Goal: Task Accomplishment & Management: Complete application form

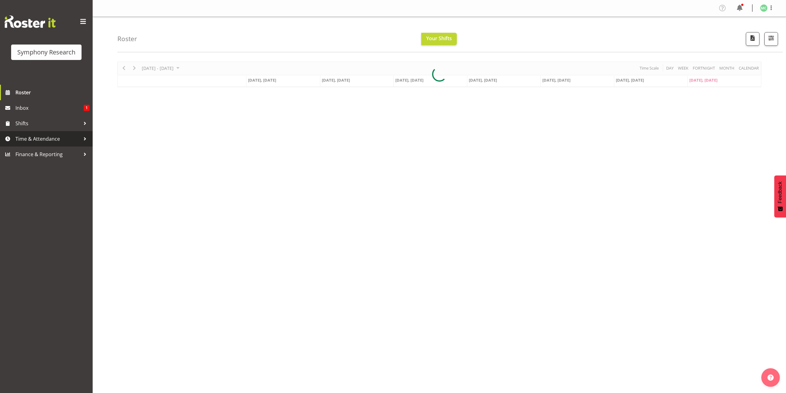
click at [75, 140] on span "Time & Attendance" at bounding box center [47, 138] width 65 height 9
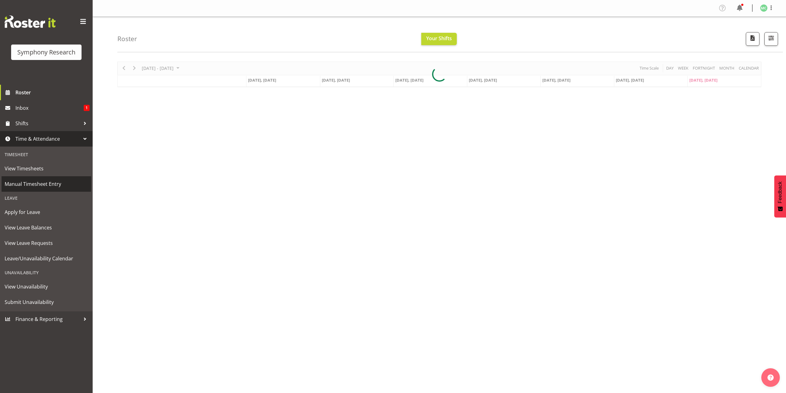
click at [72, 187] on span "Manual Timesheet Entry" at bounding box center [46, 183] width 83 height 9
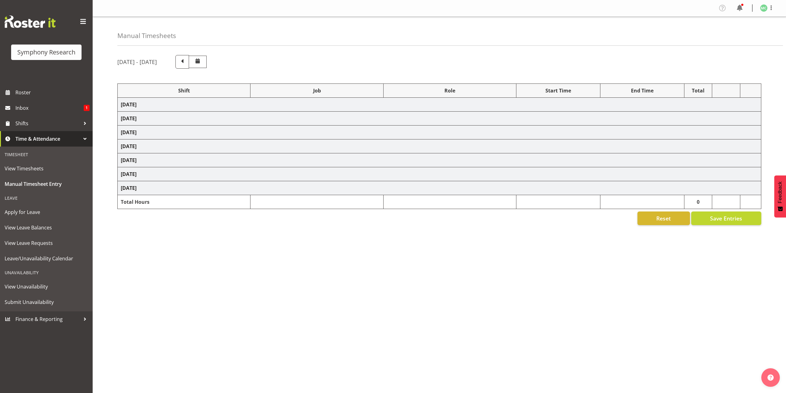
select select "48116"
select select "10527"
select select "47"
select select "41319"
select select "10527"
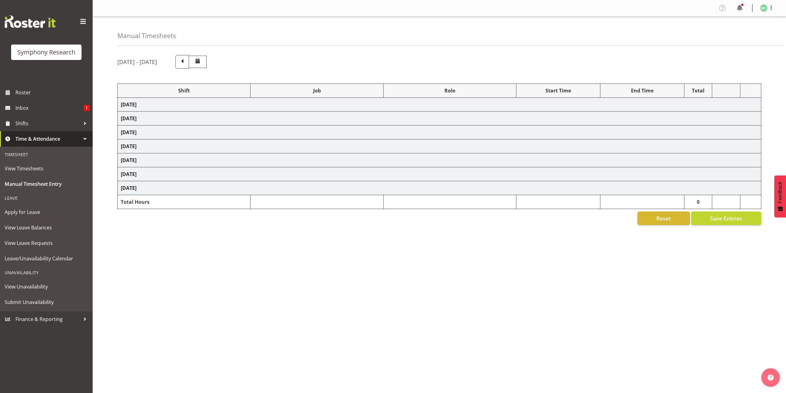
select select "47"
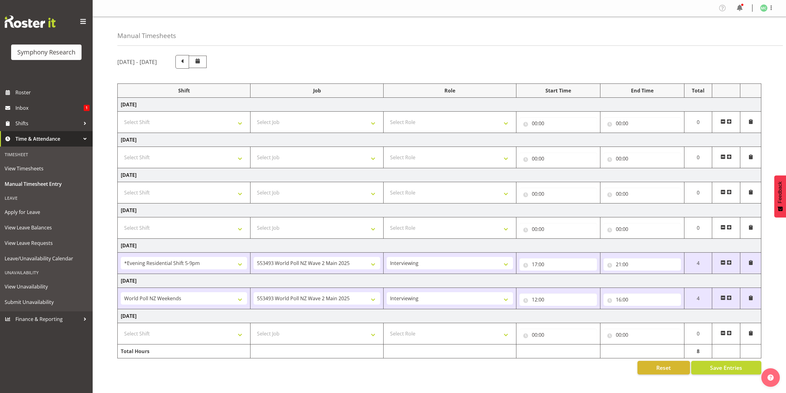
click at [219, 341] on td "Select Shift !!Weekend Residential (Roster IT Shift Label) *Business 9/10am ~ 4…" at bounding box center [184, 333] width 133 height 21
click at [222, 338] on select "Select Shift !!Weekend Residential (Roster IT Shift Label) *Business 9/10am ~ 4…" at bounding box center [184, 333] width 126 height 12
select select "41319"
click at [121, 327] on select "Select Shift !!Weekend Residential (Roster IT Shift Label) *Business 9/10am ~ 4…" at bounding box center [184, 333] width 126 height 12
click at [262, 326] on td "Select Job 550060 IF Admin 553492 World Poll Aus Wave 2 Main 2025 553493 World …" at bounding box center [317, 333] width 133 height 21
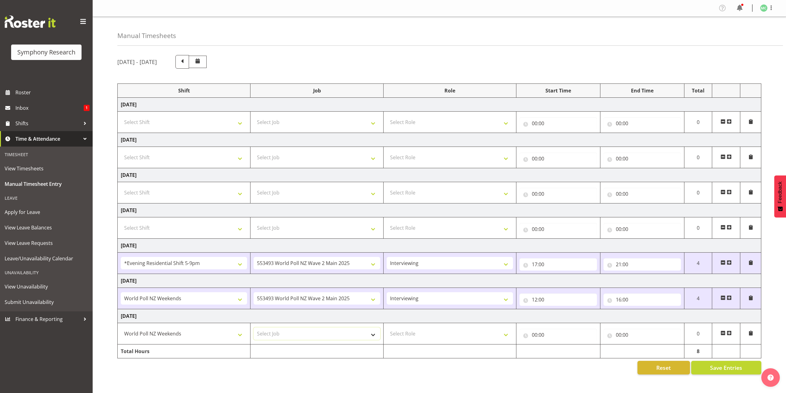
click at [265, 328] on select "Select Job 550060 IF Admin 553492 World Poll Aus Wave 2 Main 2025 553493 World …" at bounding box center [317, 333] width 126 height 12
select select "10527"
click at [254, 327] on select "Select Job 550060 IF Admin 553492 World Poll Aus Wave 2 Main 2025 553493 World …" at bounding box center [317, 333] width 126 height 12
click at [402, 330] on select "Select Role Briefing Interviewing" at bounding box center [450, 333] width 126 height 12
select select "47"
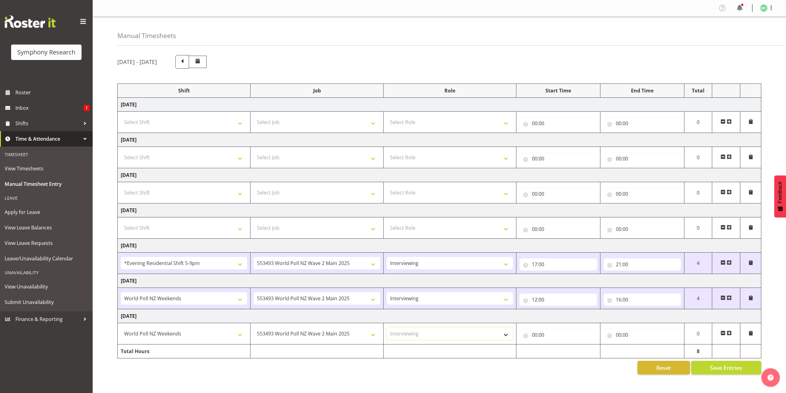
click at [387, 327] on select "Select Role Briefing Interviewing" at bounding box center [450, 333] width 126 height 12
click at [533, 334] on input "00:00" at bounding box center [559, 334] width 78 height 12
click at [557, 348] on select "00 01 02 03 04 05 06 07 08 09 10 11 12 13 14 15 16 17 18 19 20 21 22 23" at bounding box center [562, 350] width 14 height 12
click at [554, 274] on td "Saturday 27th September 2025" at bounding box center [440, 281] width 644 height 14
click at [533, 335] on input "00:00" at bounding box center [559, 334] width 78 height 12
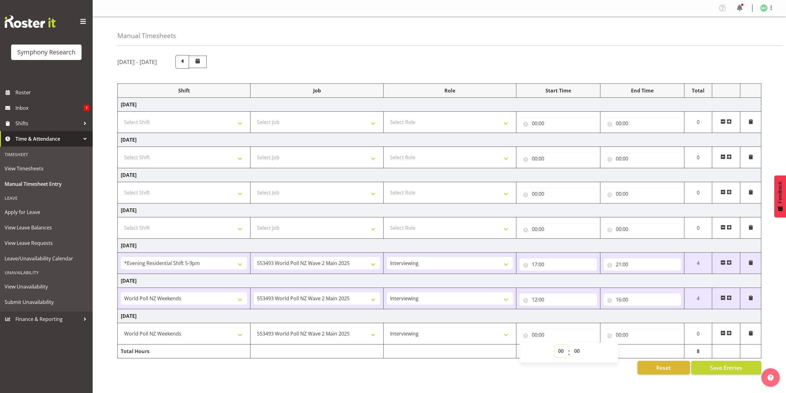
drag, startPoint x: 560, startPoint y: 350, endPoint x: 558, endPoint y: 346, distance: 4.4
click at [560, 350] on select "00 01 02 03 04 05 06 07 08 09 10 11 12 13 14 15 16 17 18 19 20 21 22 23" at bounding box center [562, 350] width 14 height 12
select select "12"
click at [555, 344] on select "00 01 02 03 04 05 06 07 08 09 10 11 12 13 14 15 16 17 18 19 20 21 22 23" at bounding box center [562, 350] width 14 height 12
type input "12:00"
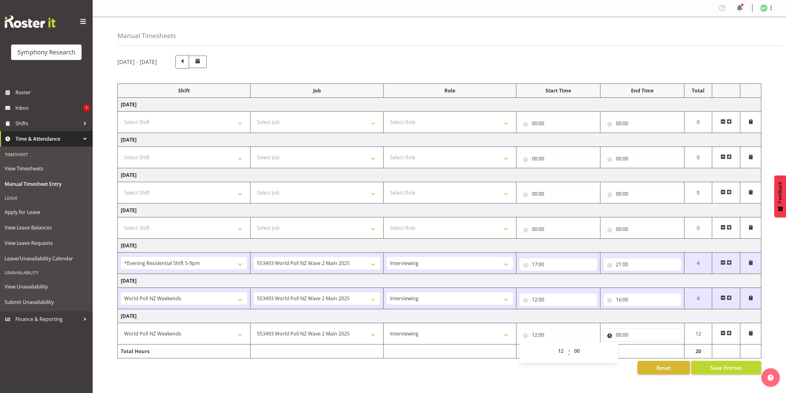
click at [618, 333] on input "00:00" at bounding box center [643, 334] width 78 height 12
click at [652, 349] on span ":" at bounding box center [653, 351] width 2 height 15
click at [648, 349] on select "00 01 02 03 04 05 06 07 08 09 10 11 12 13 14 15 16 17 18 19 20 21 22 23" at bounding box center [646, 350] width 14 height 12
select select "16"
click at [639, 344] on select "00 01 02 03 04 05 06 07 08 09 10 11 12 13 14 15 16 17 18 19 20 21 22 23" at bounding box center [646, 350] width 14 height 12
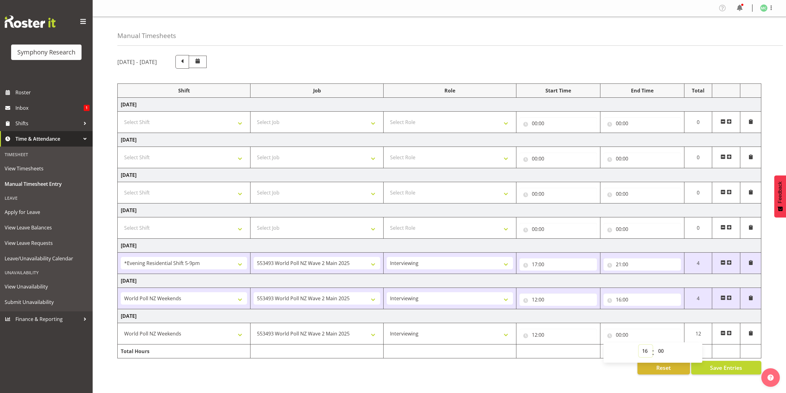
type input "16:00"
click at [525, 361] on div "Reset Save Entries" at bounding box center [439, 368] width 644 height 14
click at [716, 364] on span "Save Entries" at bounding box center [726, 367] width 32 height 8
